Goal: Book appointment/travel/reservation

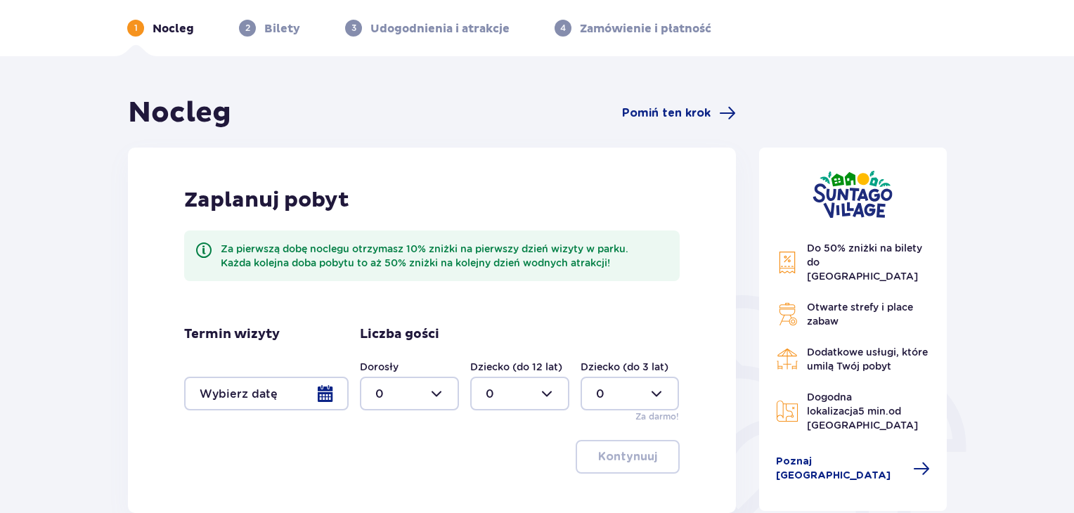
scroll to position [141, 0]
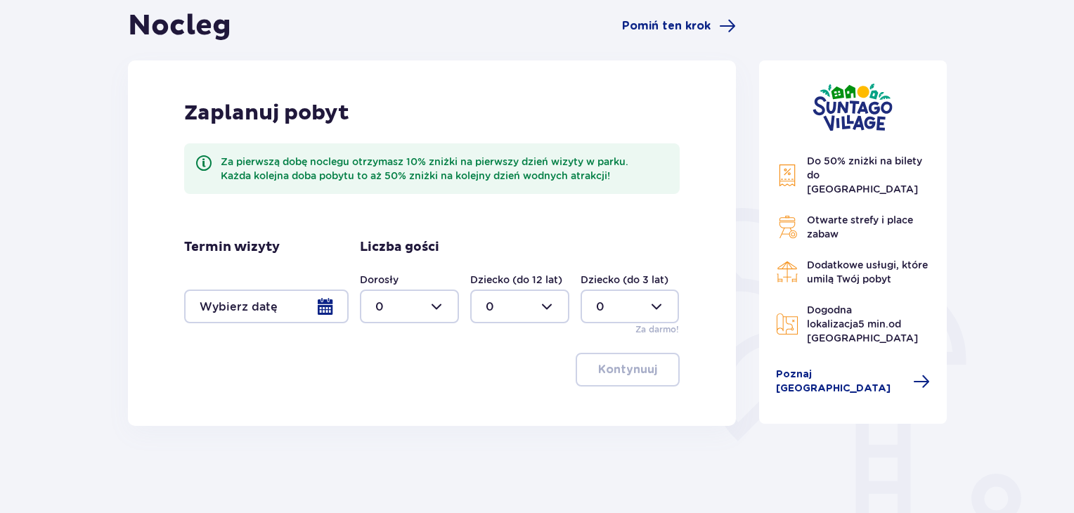
click at [324, 307] on div at bounding box center [266, 307] width 164 height 34
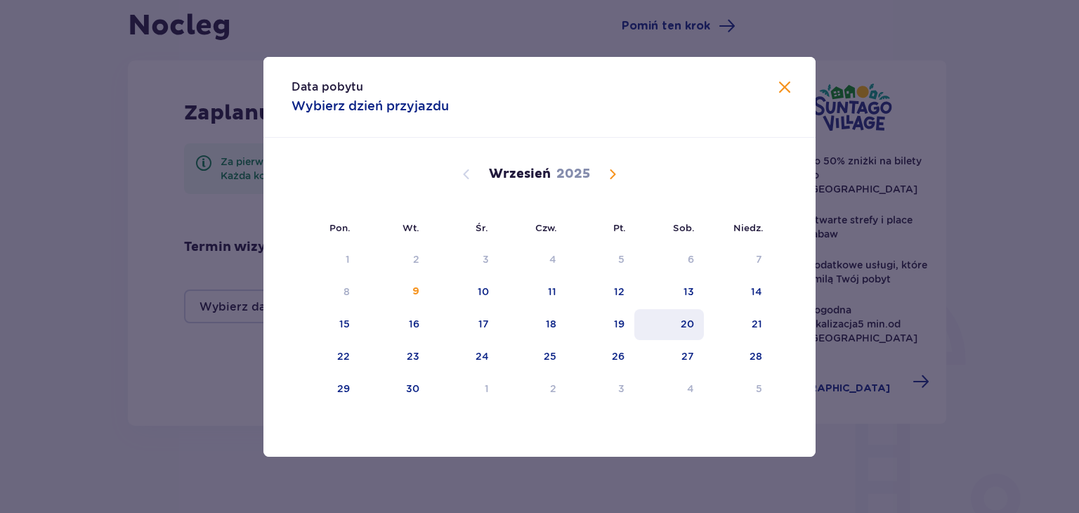
click at [683, 317] on div "20" at bounding box center [687, 324] width 13 height 14
click at [748, 327] on div "21" at bounding box center [738, 324] width 68 height 31
type input "[DATE] - [DATE]"
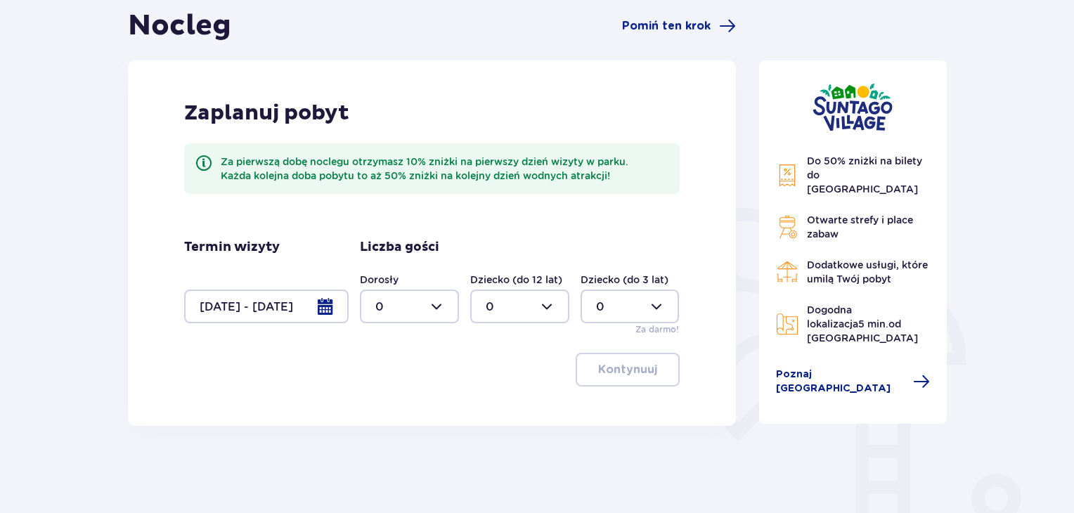
click at [436, 304] on div at bounding box center [409, 307] width 99 height 34
click at [396, 409] on div "2" at bounding box center [409, 408] width 68 height 15
type input "2"
click at [554, 307] on div at bounding box center [519, 307] width 99 height 34
click at [498, 408] on div "2" at bounding box center [520, 408] width 68 height 15
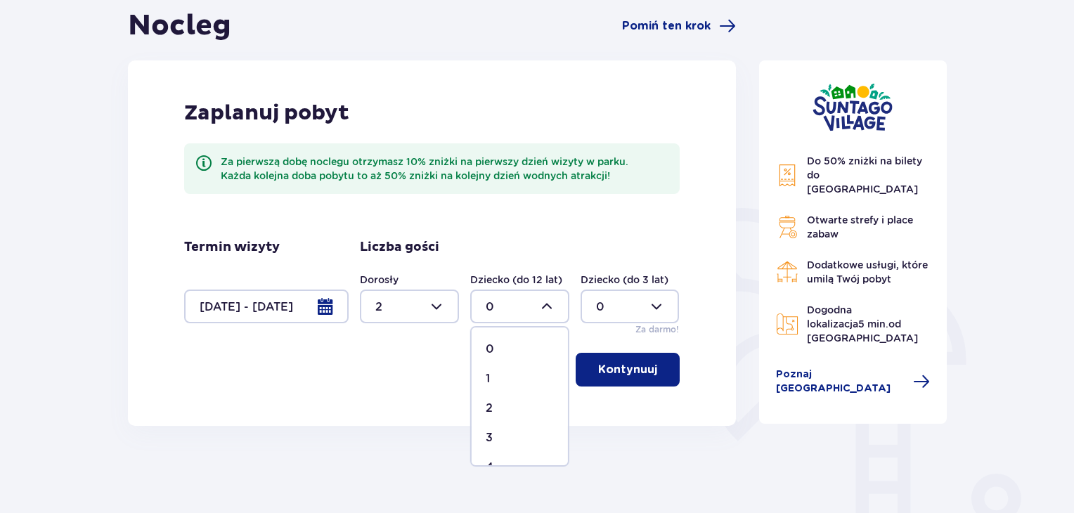
type input "2"
click at [644, 368] on p "Kontynuuj" at bounding box center [627, 369] width 59 height 15
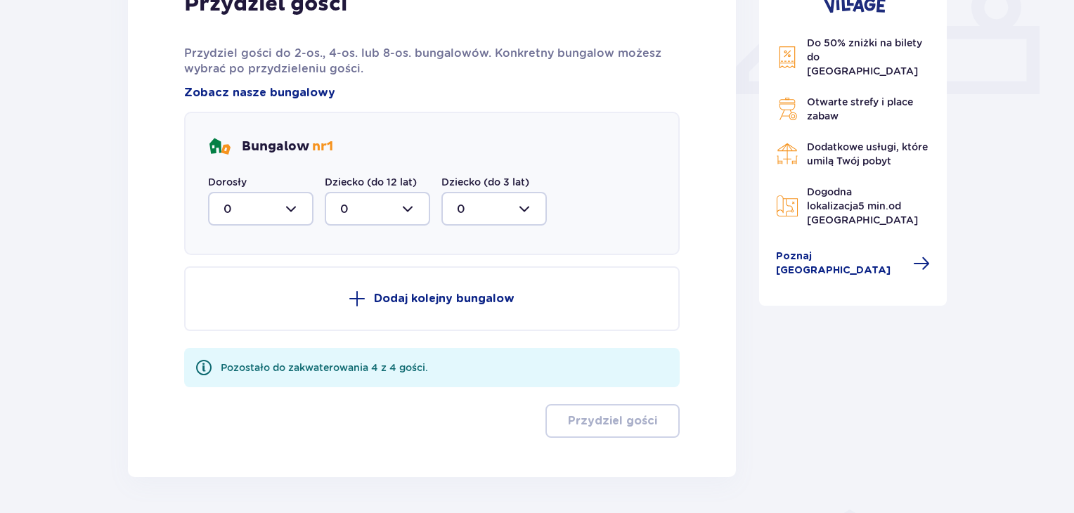
scroll to position [636, 0]
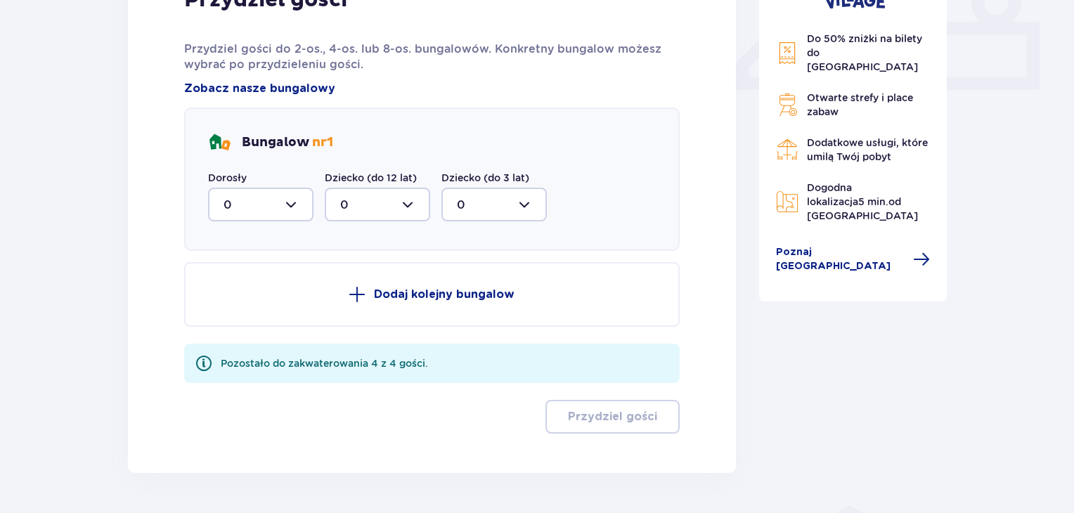
click at [297, 208] on div at bounding box center [260, 205] width 105 height 34
click at [242, 310] on div "2" at bounding box center [260, 306] width 74 height 15
type input "2"
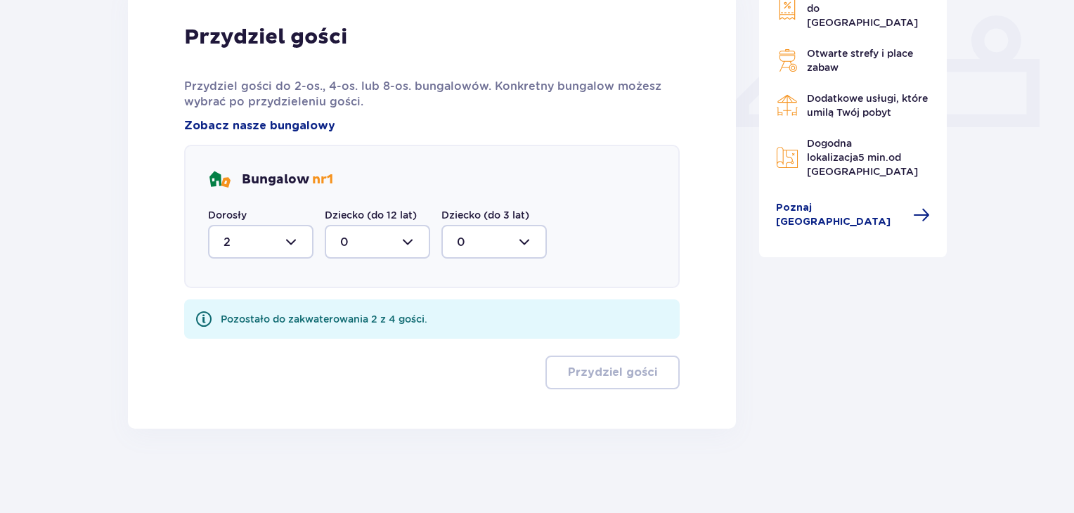
scroll to position [599, 0]
click at [415, 240] on div at bounding box center [377, 242] width 105 height 34
click at [357, 342] on div "2" at bounding box center [377, 343] width 74 height 15
type input "2"
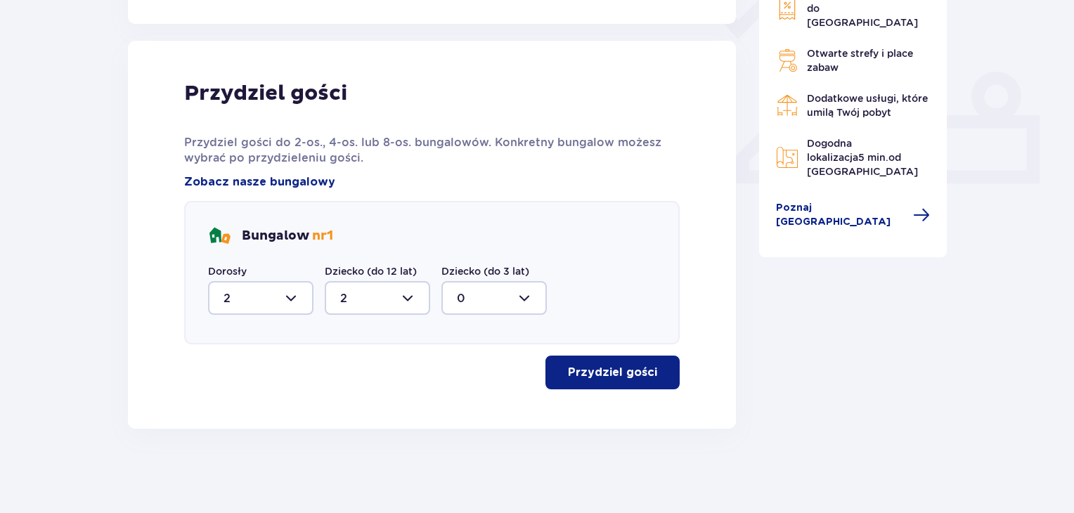
scroll to position [543, 0]
click at [617, 367] on p "Przydziel gości" at bounding box center [612, 372] width 89 height 15
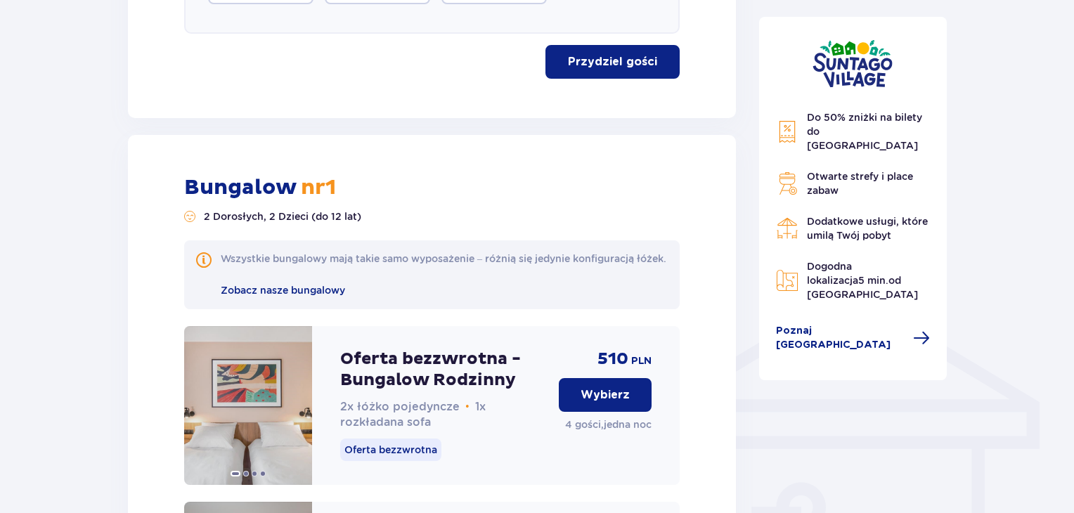
scroll to position [970, 0]
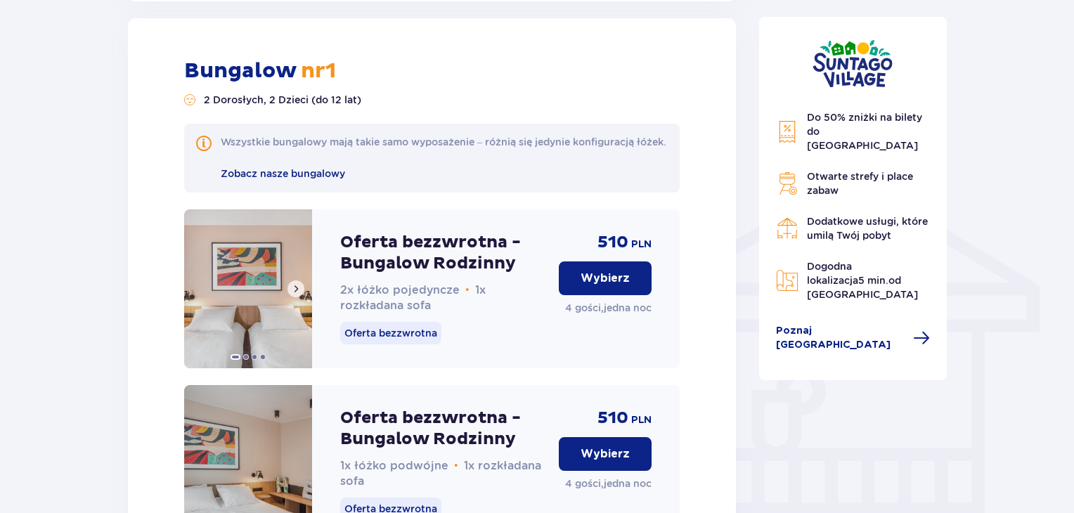
click at [273, 294] on img at bounding box center [248, 288] width 128 height 159
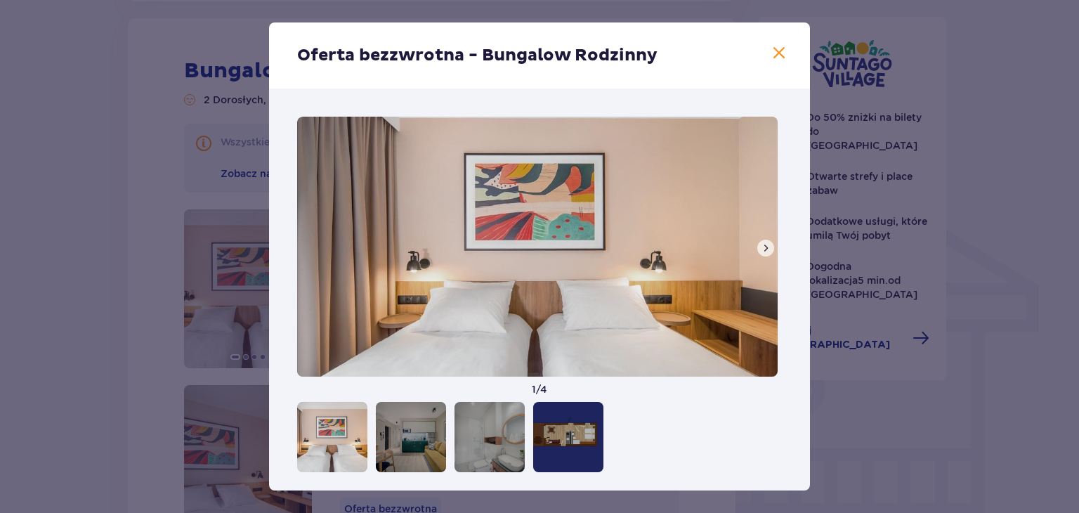
click at [766, 249] on span at bounding box center [765, 247] width 11 height 11
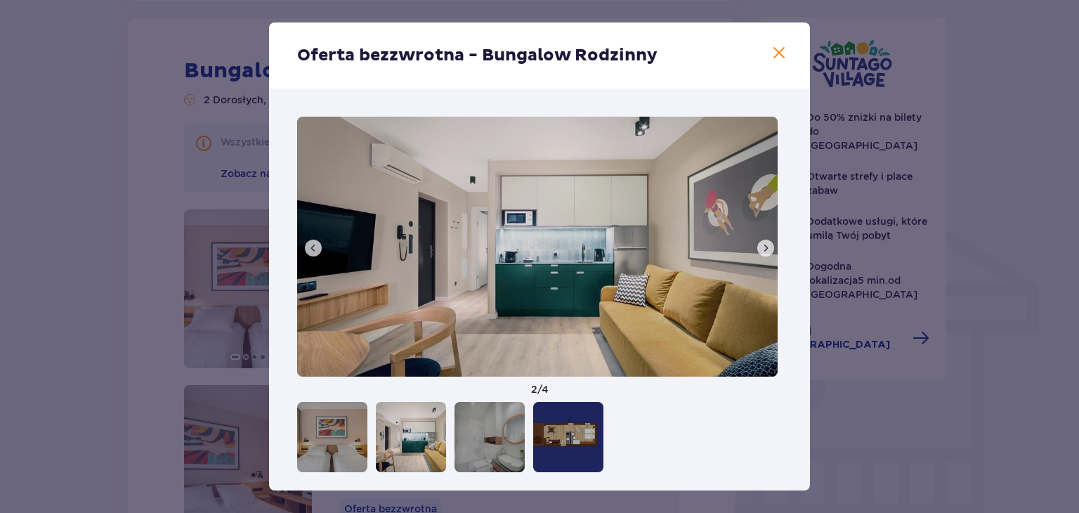
click at [765, 247] on span at bounding box center [765, 247] width 11 height 11
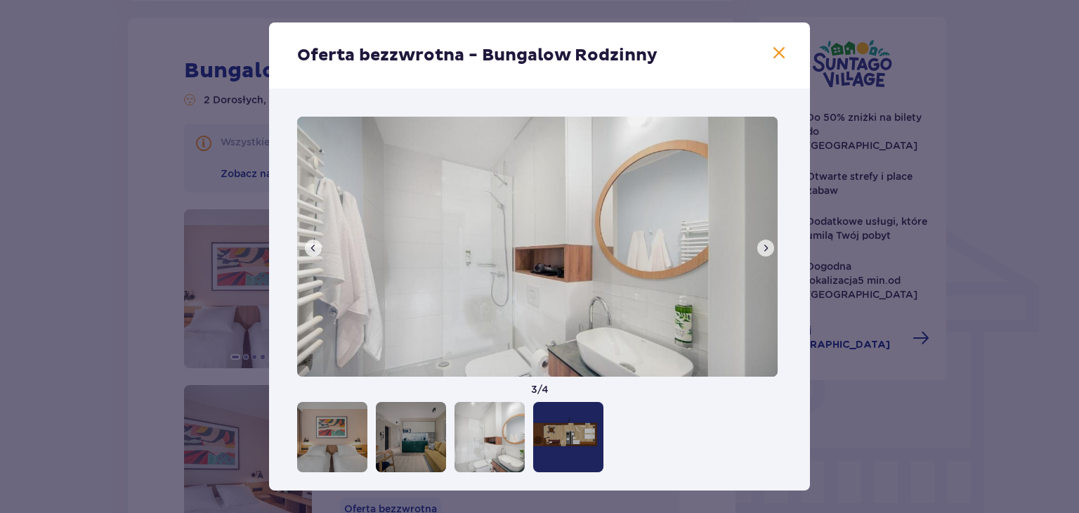
click at [765, 247] on span at bounding box center [765, 247] width 11 height 11
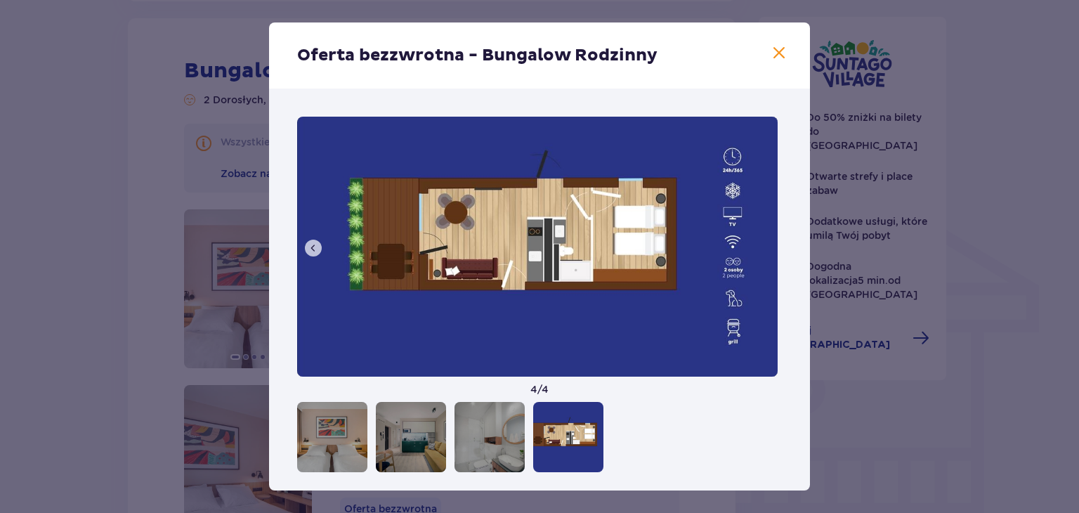
click at [765, 247] on img at bounding box center [537, 247] width 481 height 260
click at [777, 51] on span at bounding box center [779, 53] width 17 height 17
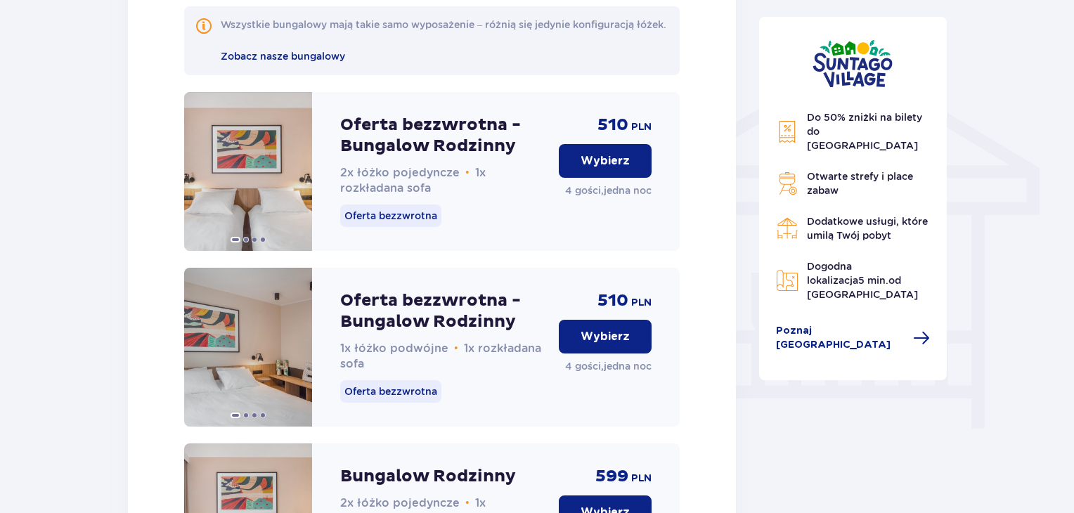
scroll to position [1110, 0]
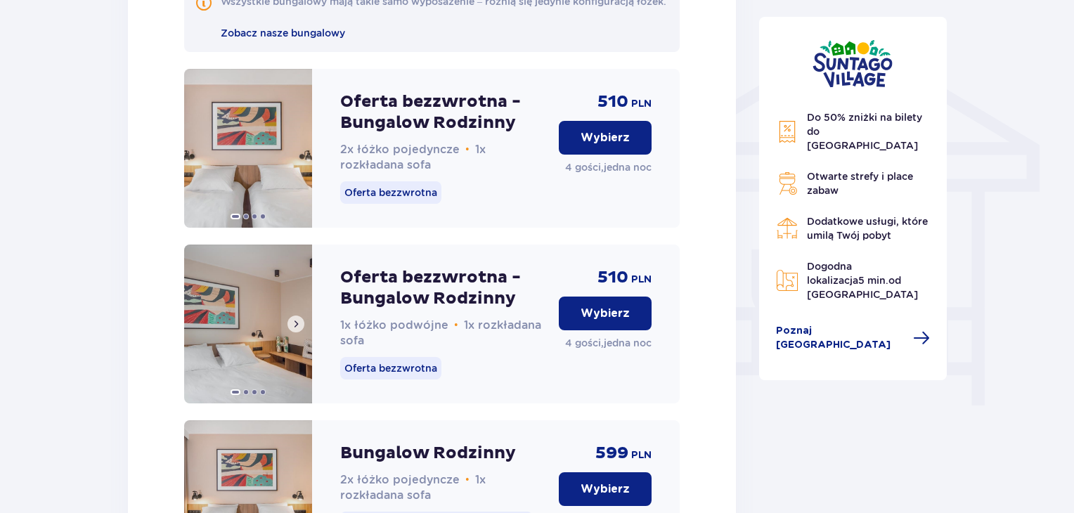
click at [295, 330] on span at bounding box center [295, 323] width 11 height 11
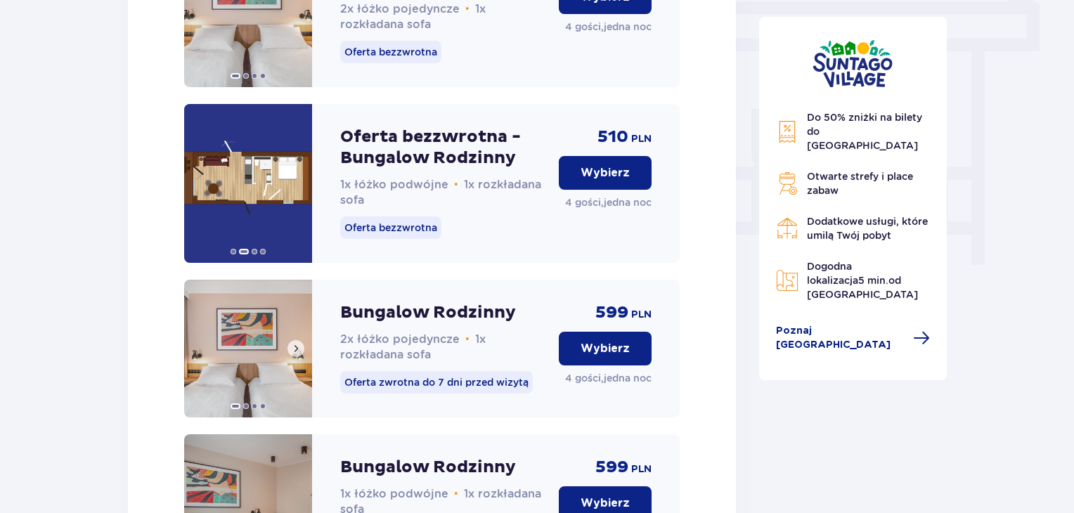
scroll to position [1321, 0]
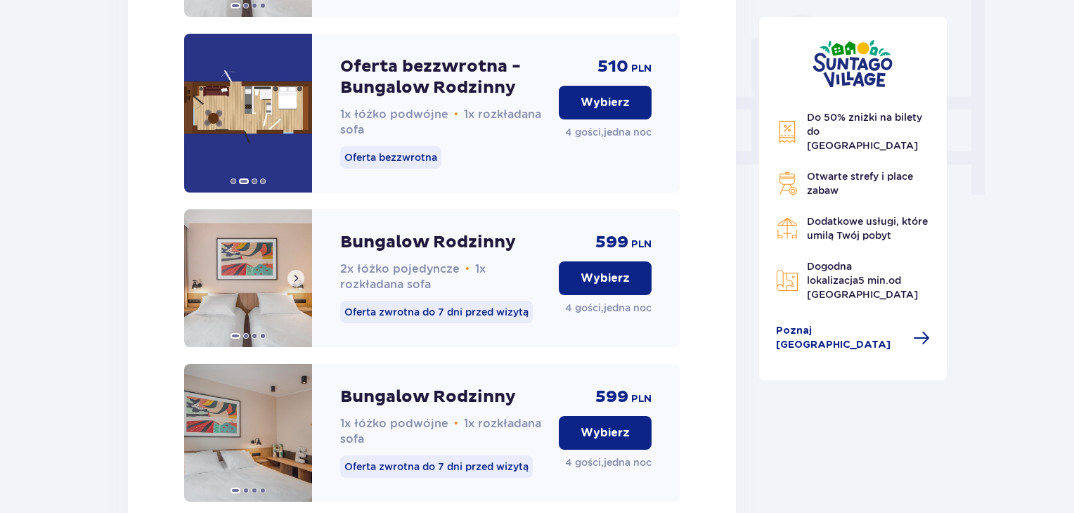
click at [299, 284] on span at bounding box center [295, 278] width 11 height 11
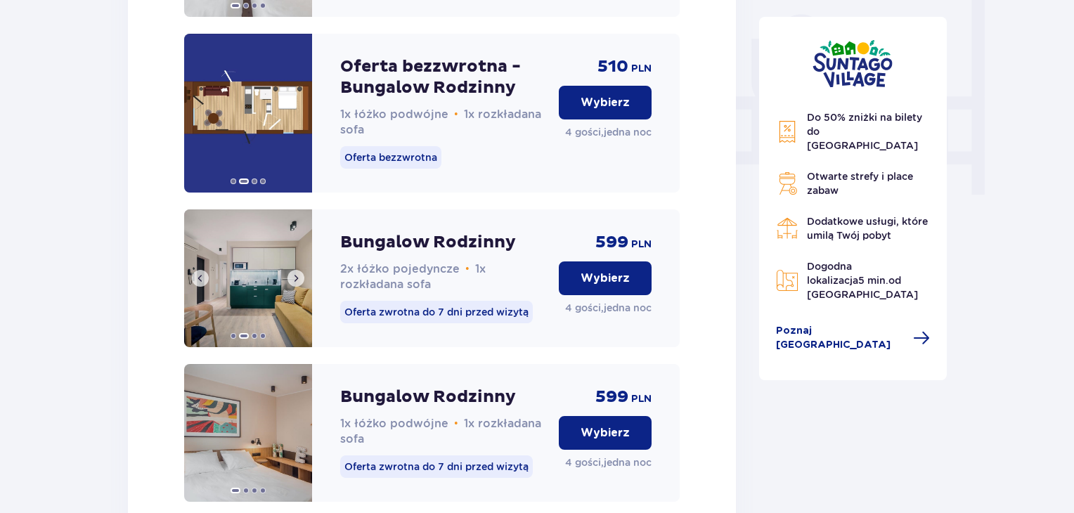
click at [299, 284] on span at bounding box center [295, 278] width 11 height 11
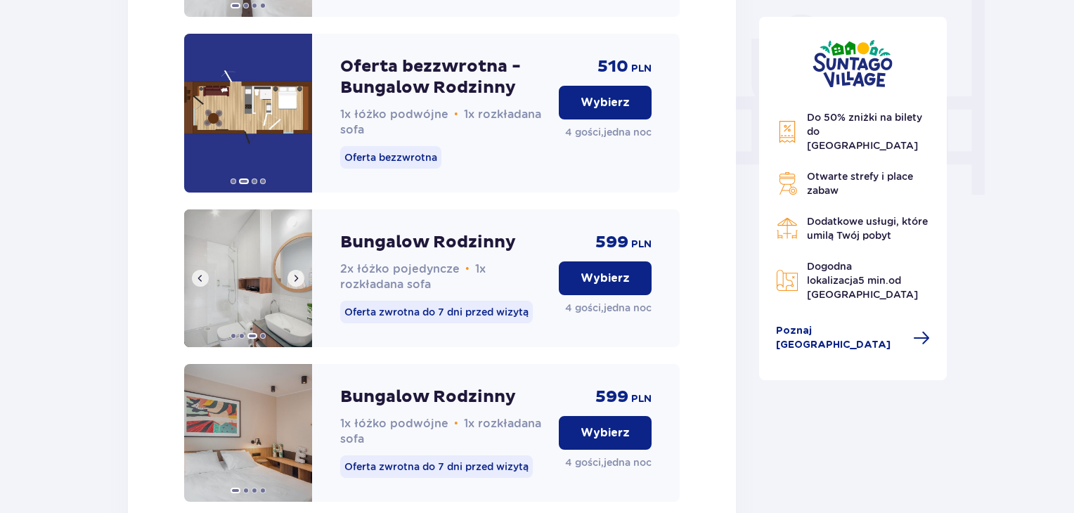
click at [299, 284] on span at bounding box center [295, 278] width 11 height 11
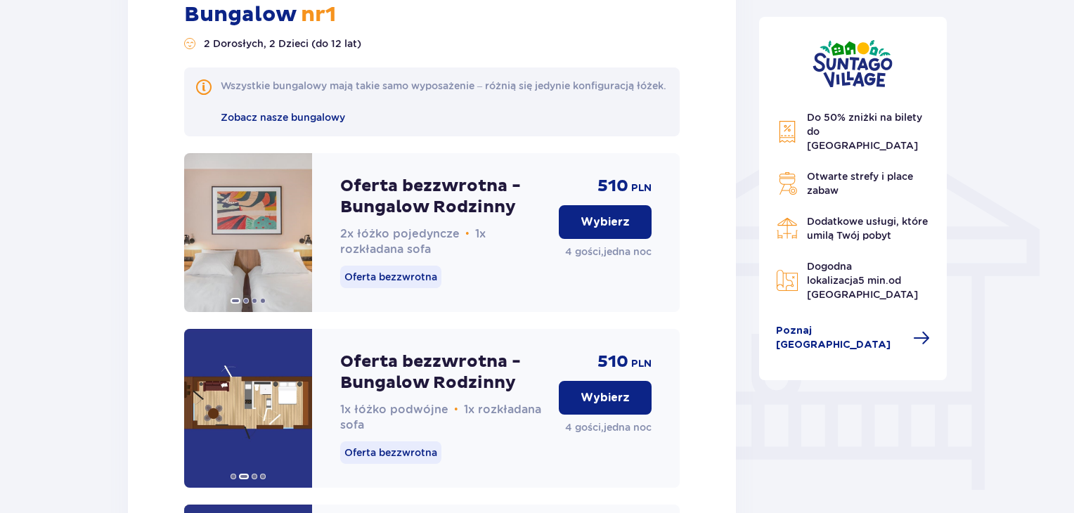
scroll to position [1110, 0]
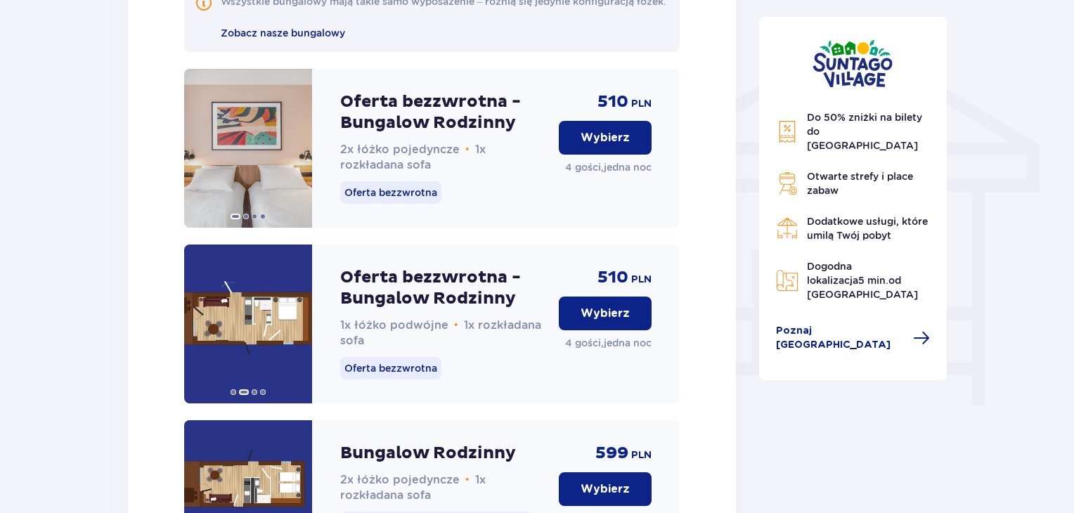
click at [612, 321] on p "Wybierz" at bounding box center [604, 313] width 49 height 15
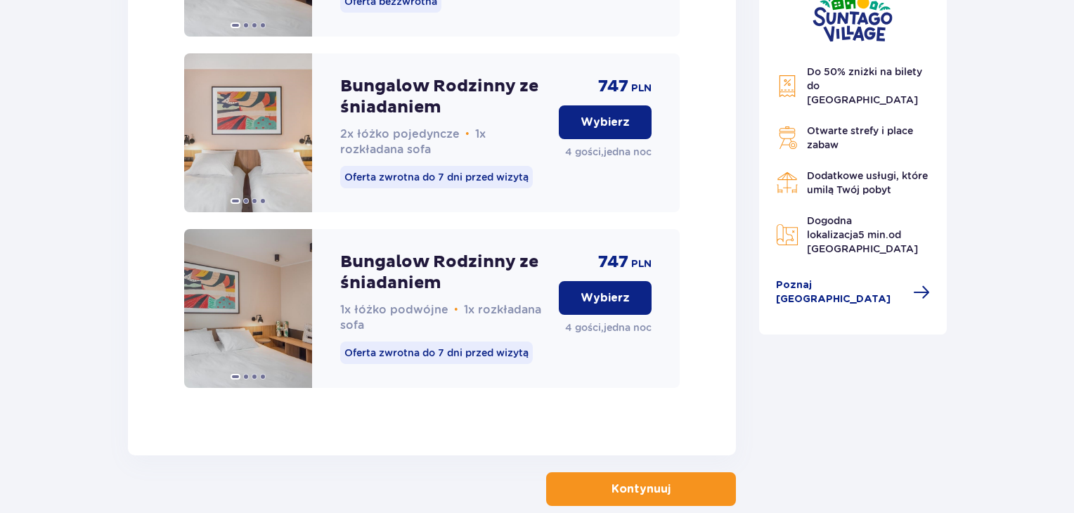
scroll to position [2275, 0]
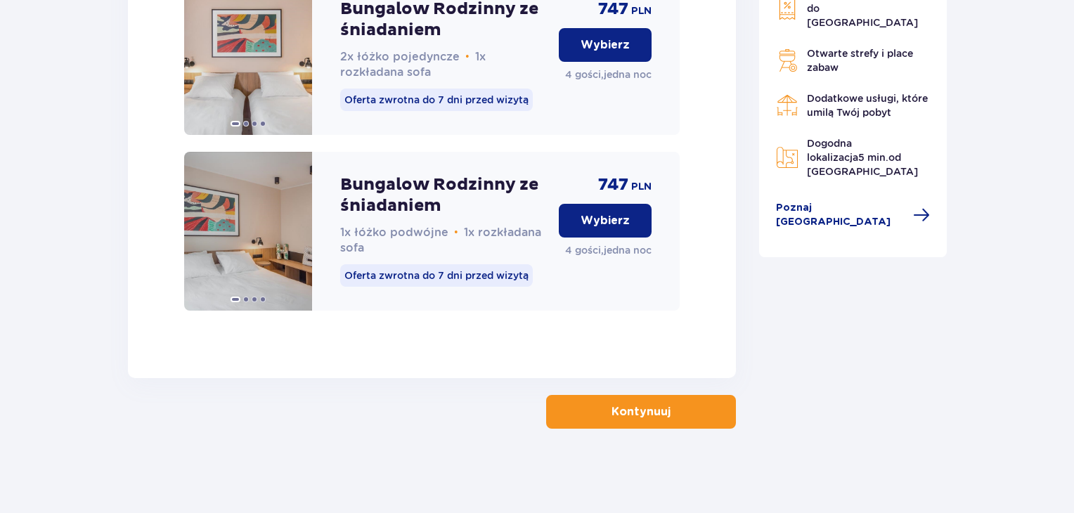
click at [621, 413] on p "Kontynuuj" at bounding box center [640, 411] width 59 height 15
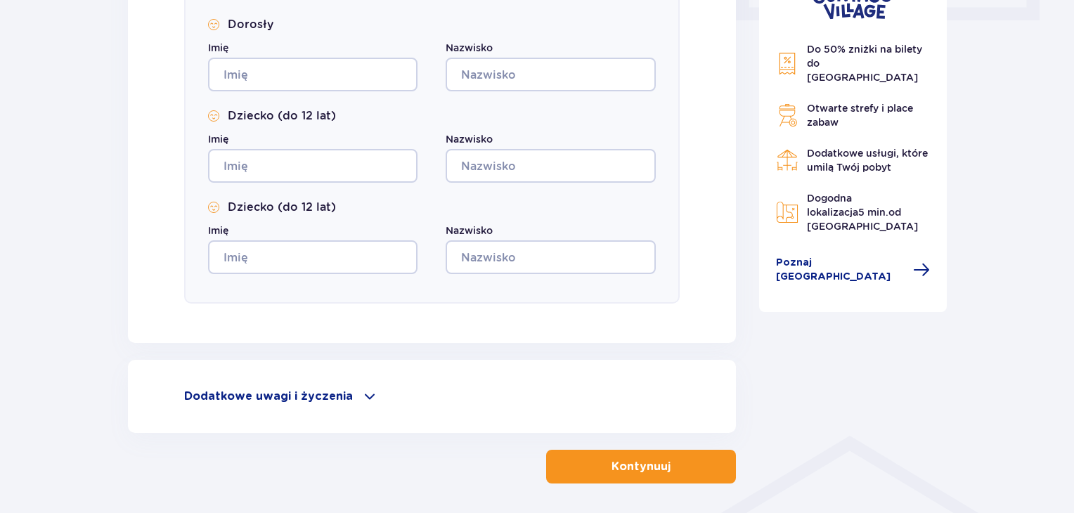
scroll to position [760, 0]
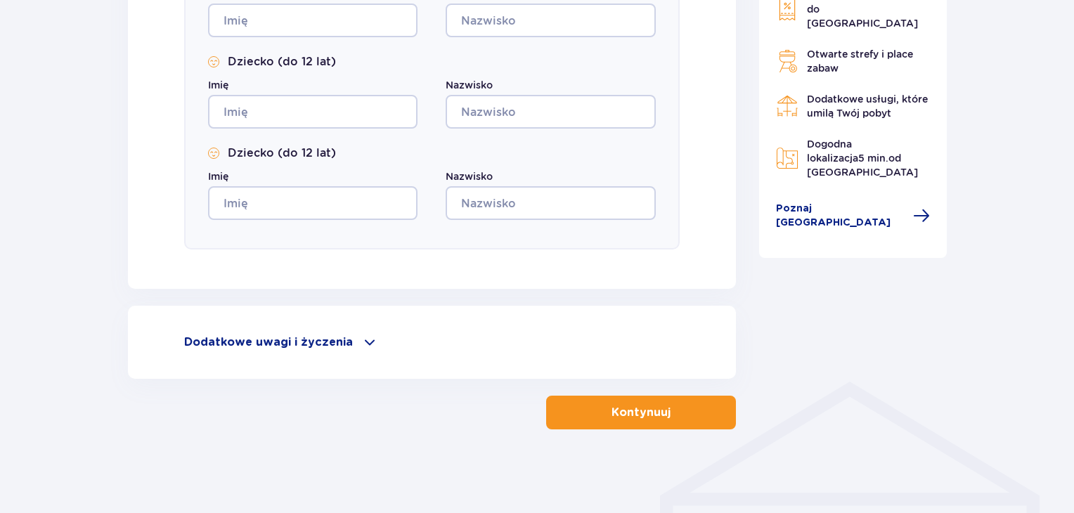
click at [348, 339] on div "Dodatkowe uwagi i życzenia" at bounding box center [431, 342] width 495 height 17
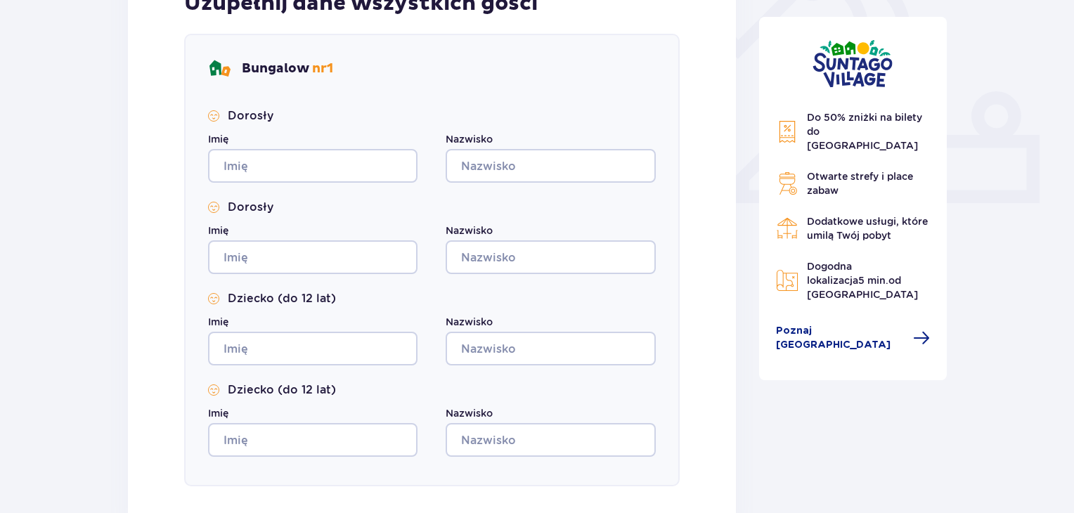
scroll to position [641, 0]
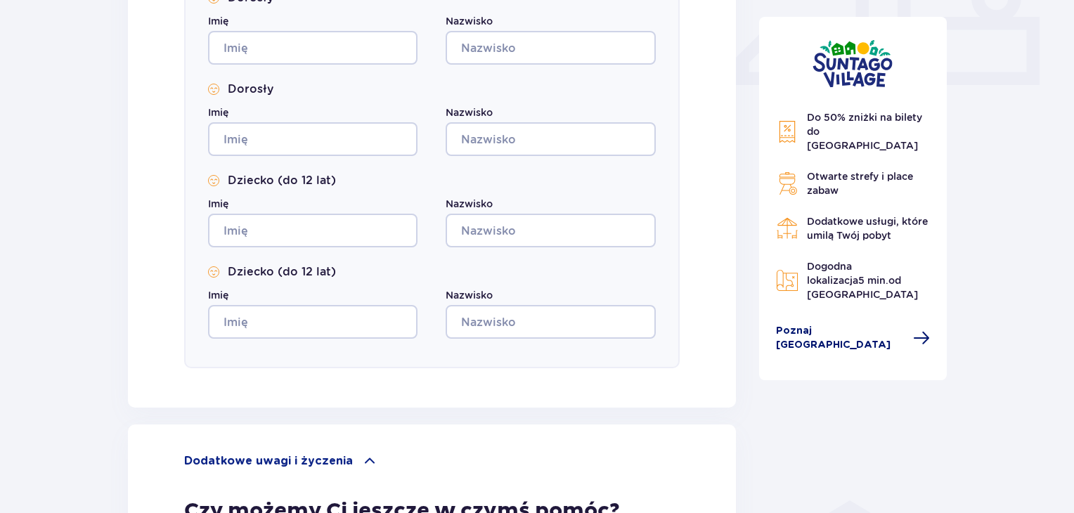
click at [826, 324] on span "Poznaj [GEOGRAPHIC_DATA]" at bounding box center [840, 338] width 129 height 28
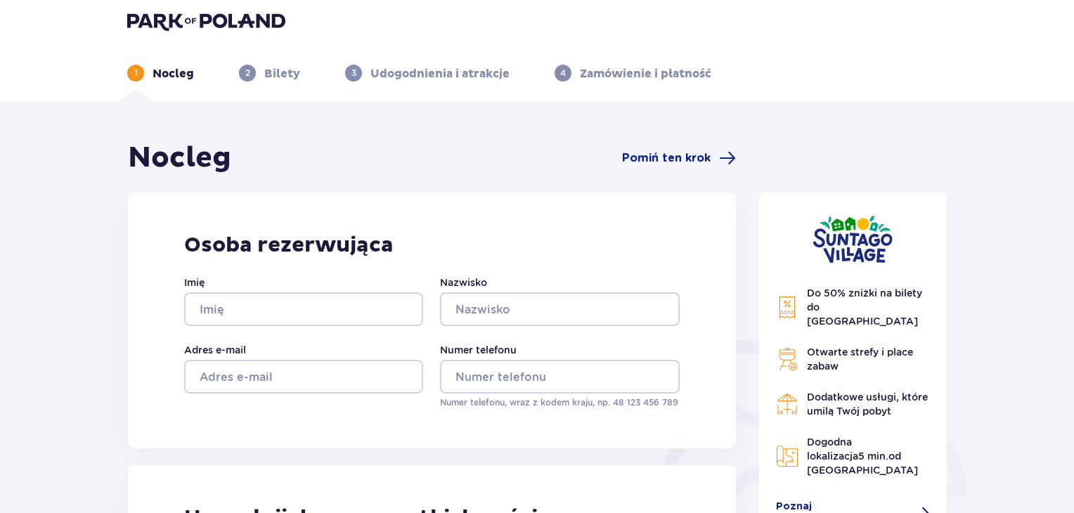
scroll to position [0, 0]
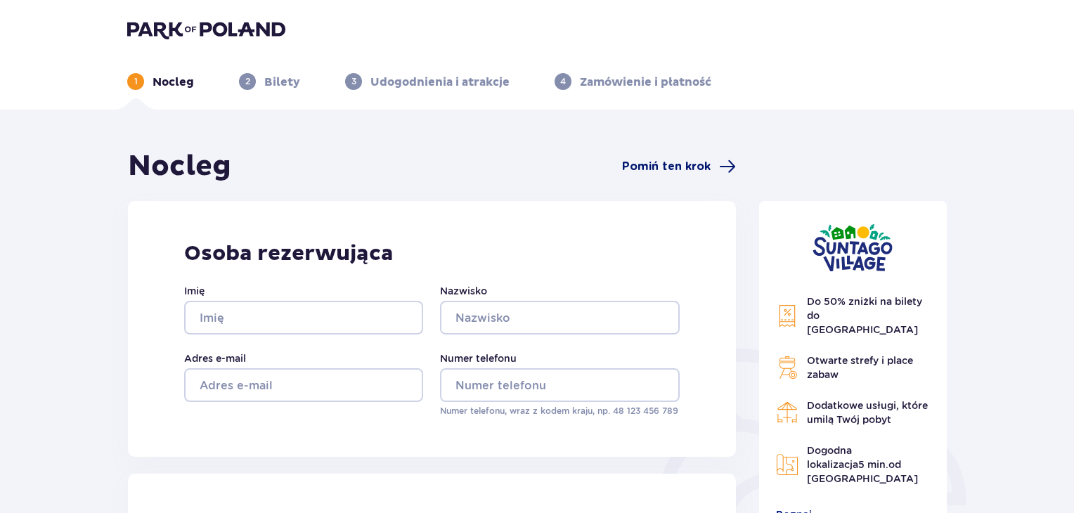
click at [689, 166] on span "Pomiń ten krok" at bounding box center [666, 166] width 89 height 15
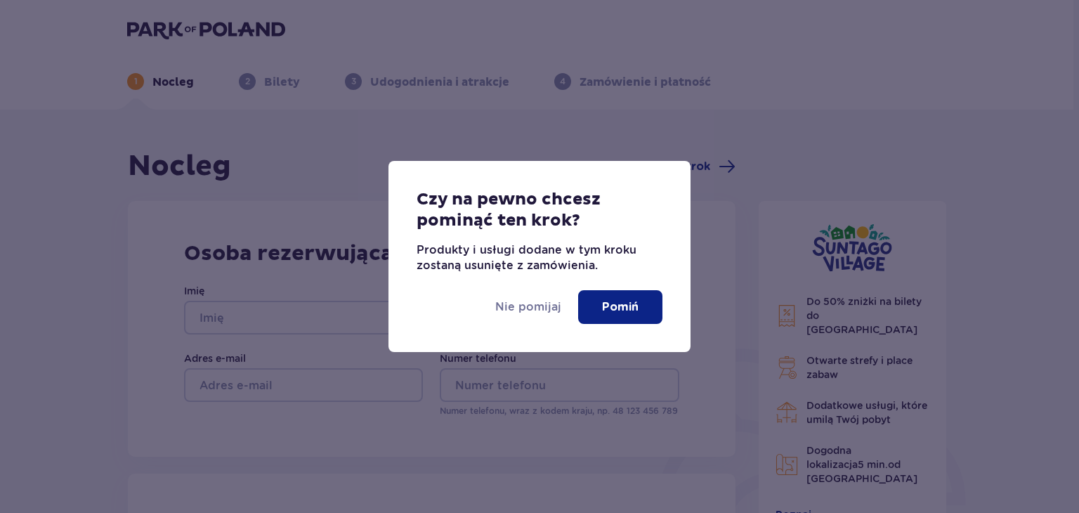
click at [627, 295] on button "Pomiń" at bounding box center [620, 307] width 84 height 34
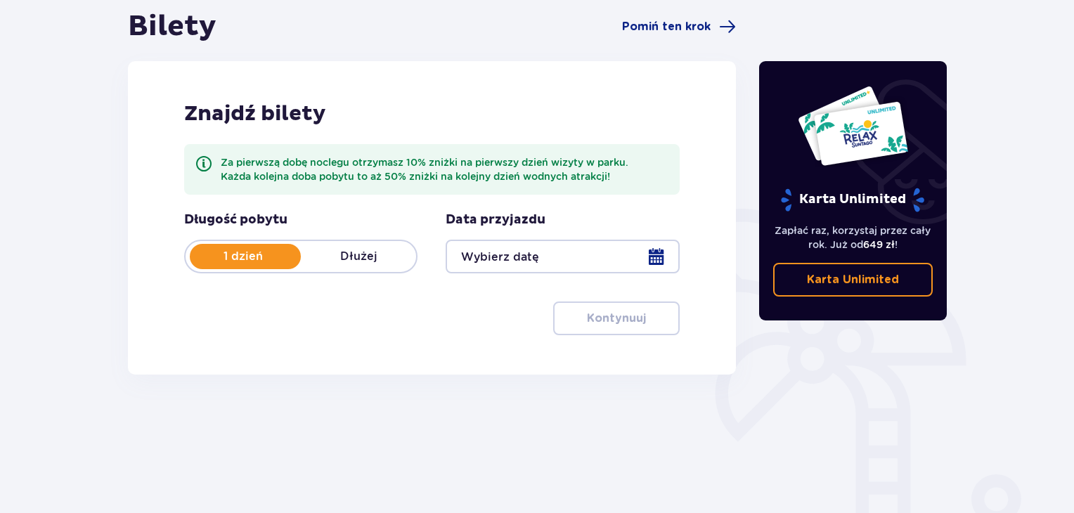
scroll to position [141, 0]
click at [655, 257] on div at bounding box center [562, 256] width 233 height 34
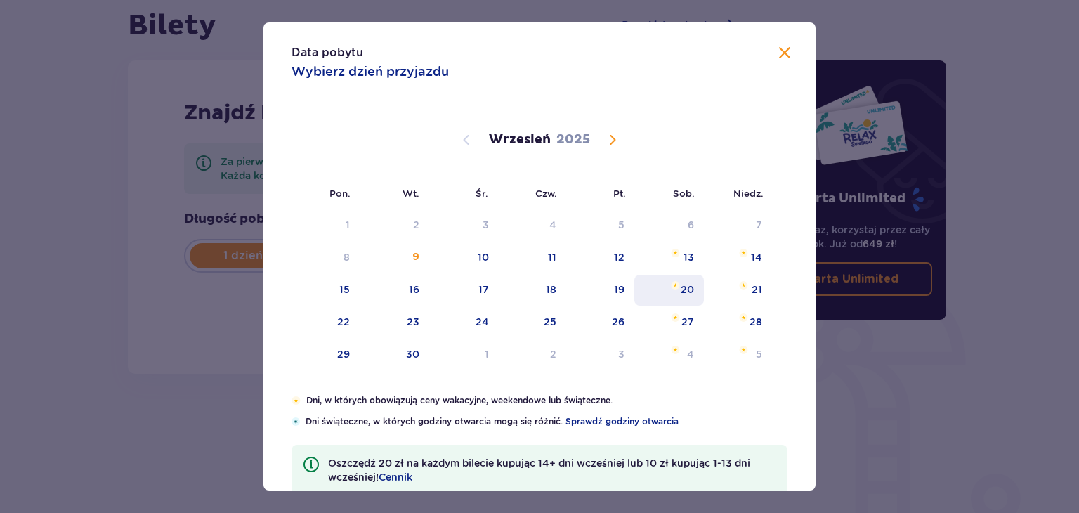
click at [689, 285] on div "20" at bounding box center [687, 290] width 13 height 14
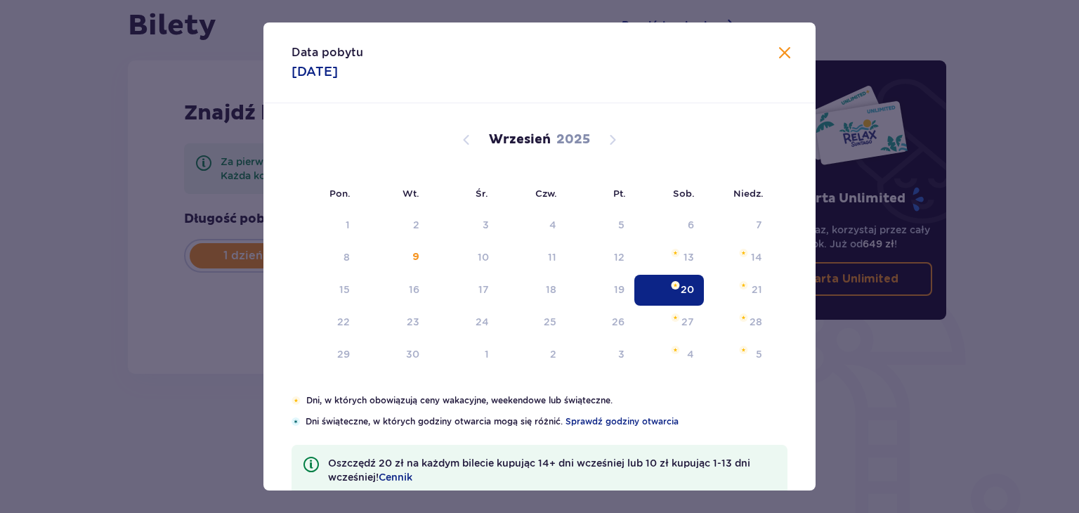
type input "[DATE]"
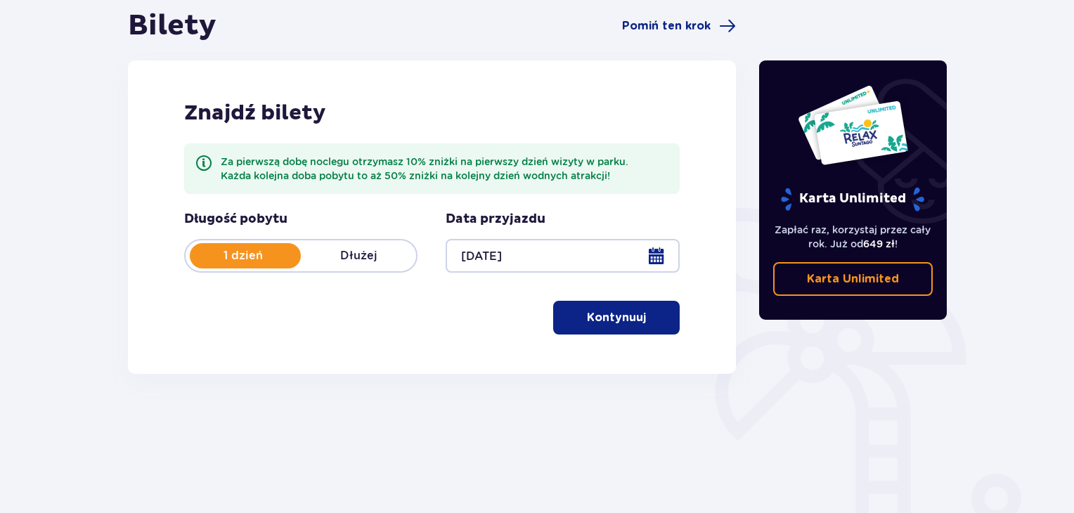
click at [902, 374] on div "Karta Unlimited Zapłać raz, korzystaj przez cały rok. Już od 649 zł ! Karta Unl…" at bounding box center [853, 249] width 211 height 483
click at [625, 318] on p "Kontynuuj" at bounding box center [616, 317] width 59 height 15
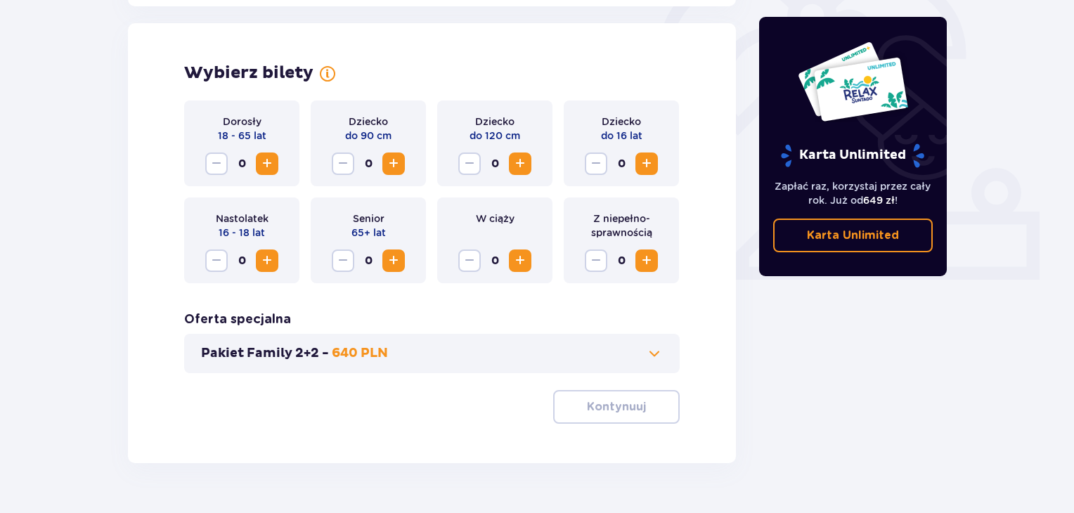
scroll to position [453, 0]
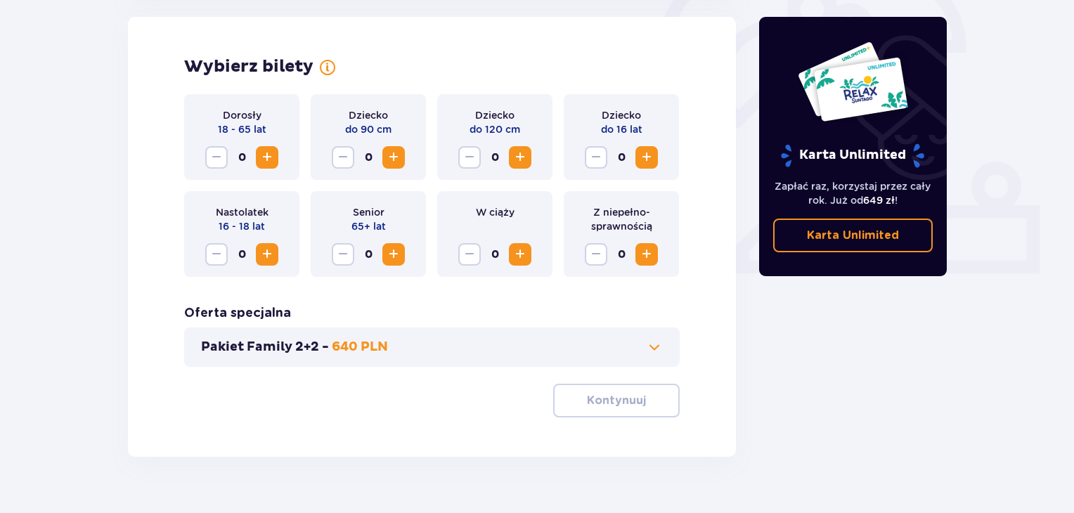
click at [264, 157] on span "Increase" at bounding box center [267, 157] width 17 height 17
click at [652, 153] on span "Increase" at bounding box center [646, 157] width 17 height 17
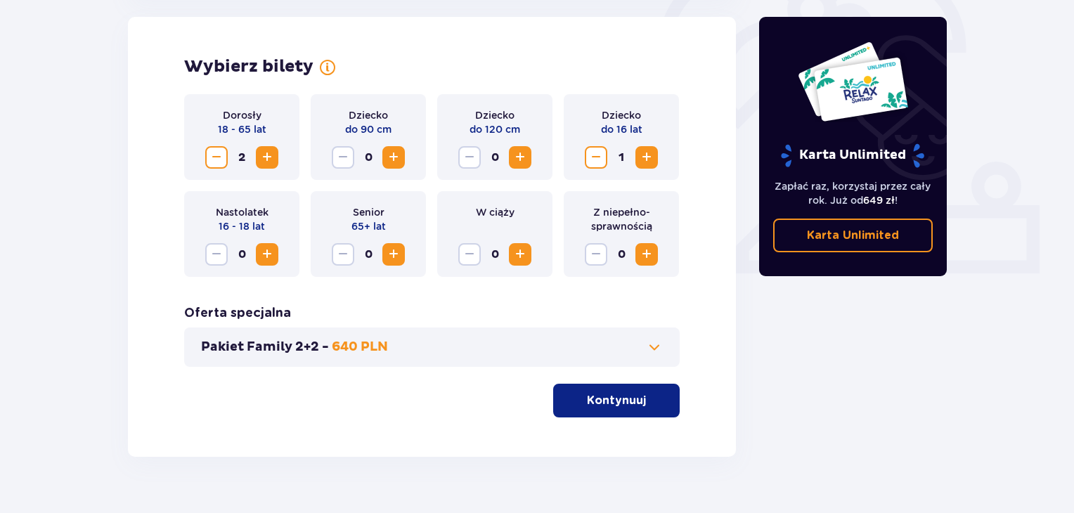
click at [652, 153] on span "Increase" at bounding box center [646, 157] width 17 height 17
click at [657, 344] on span at bounding box center [654, 347] width 17 height 17
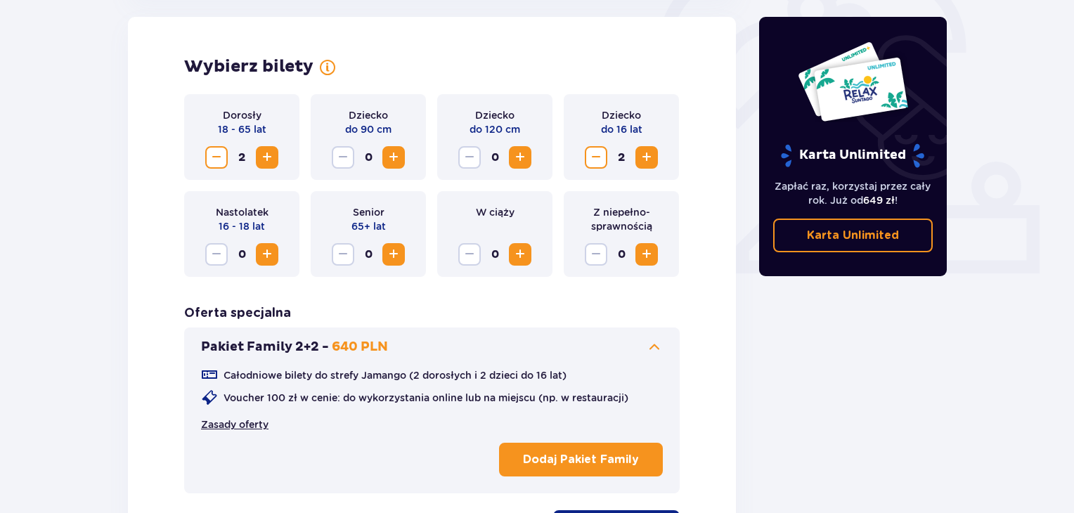
click at [259, 423] on link "Zasady oferty" at bounding box center [234, 424] width 67 height 14
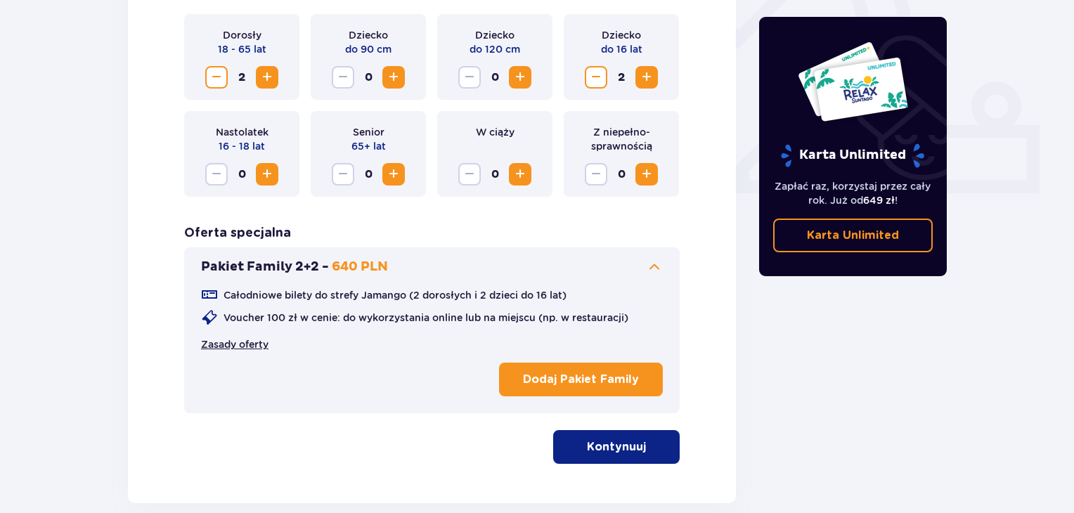
scroll to position [607, 0]
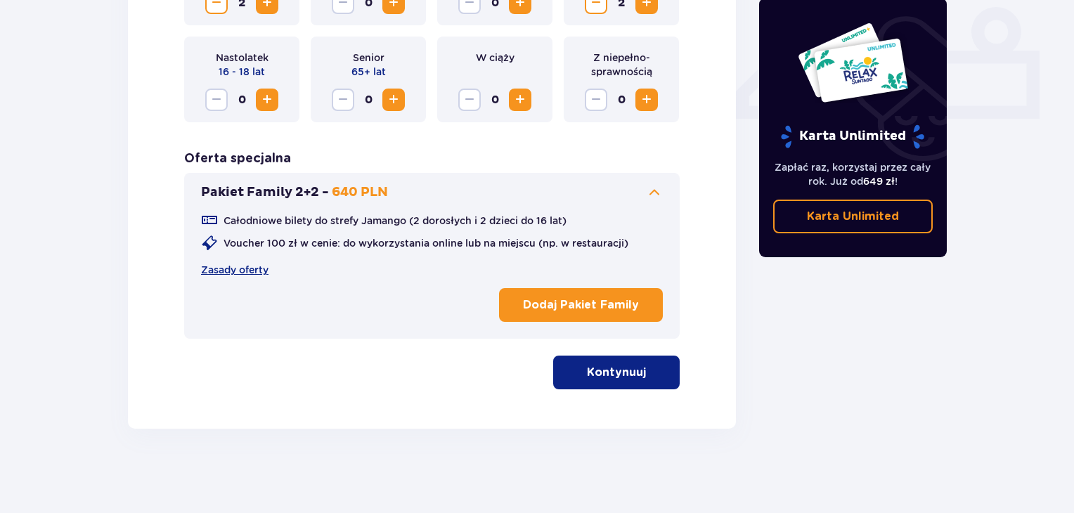
click at [621, 371] on p "Kontynuuj" at bounding box center [616, 372] width 59 height 15
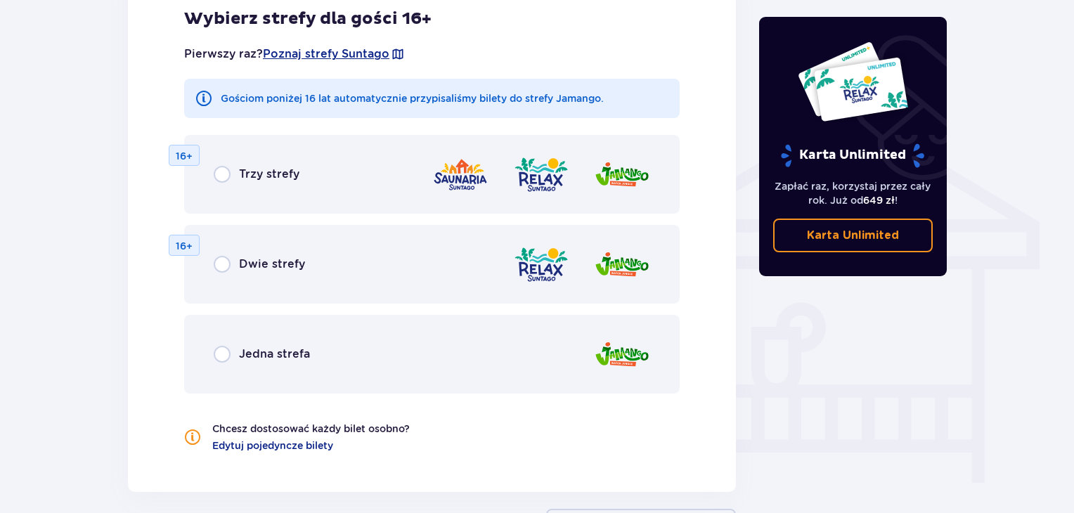
scroll to position [1108, 0]
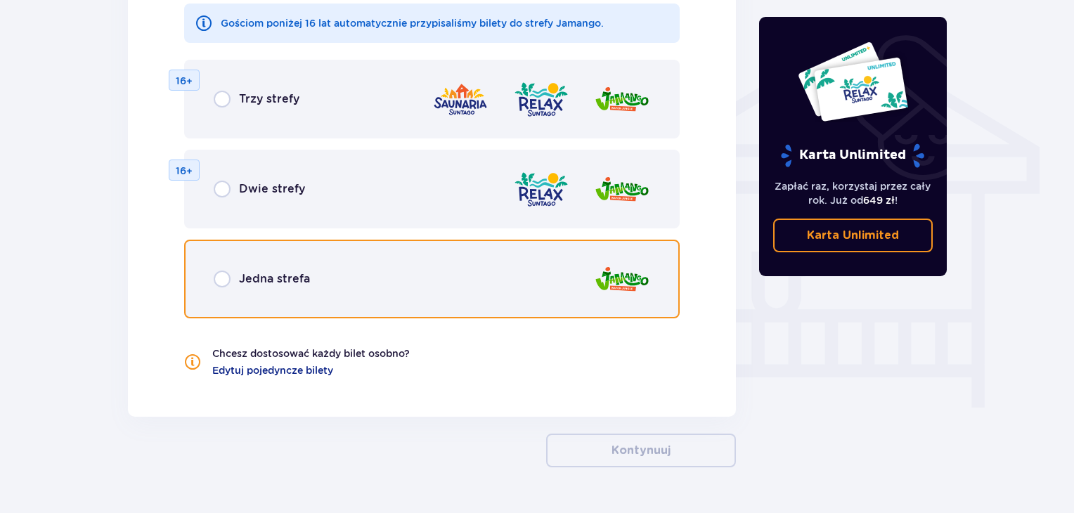
click at [219, 275] on input "radio" at bounding box center [222, 279] width 17 height 17
radio input "true"
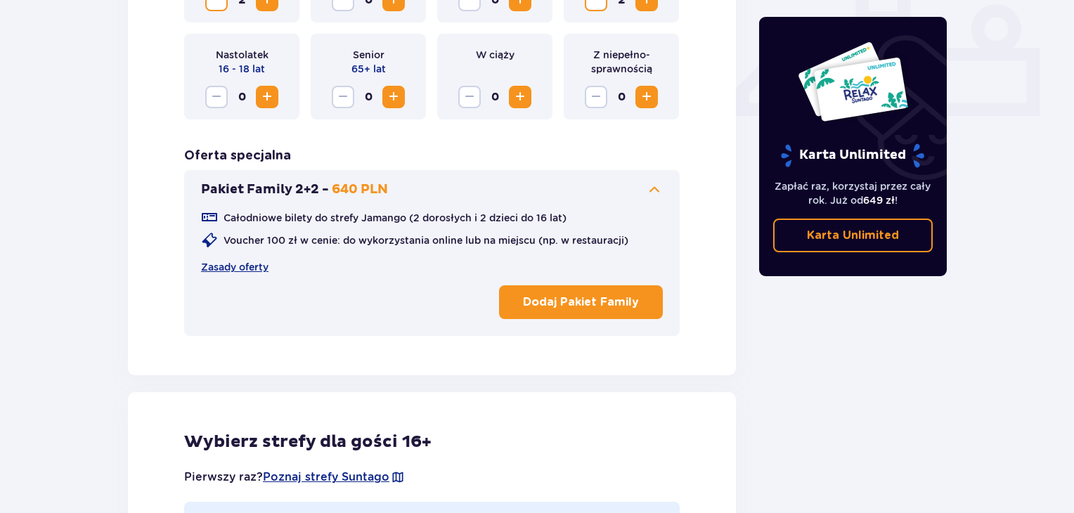
scroll to position [524, 0]
